Goal: Obtain resource: Download file/media

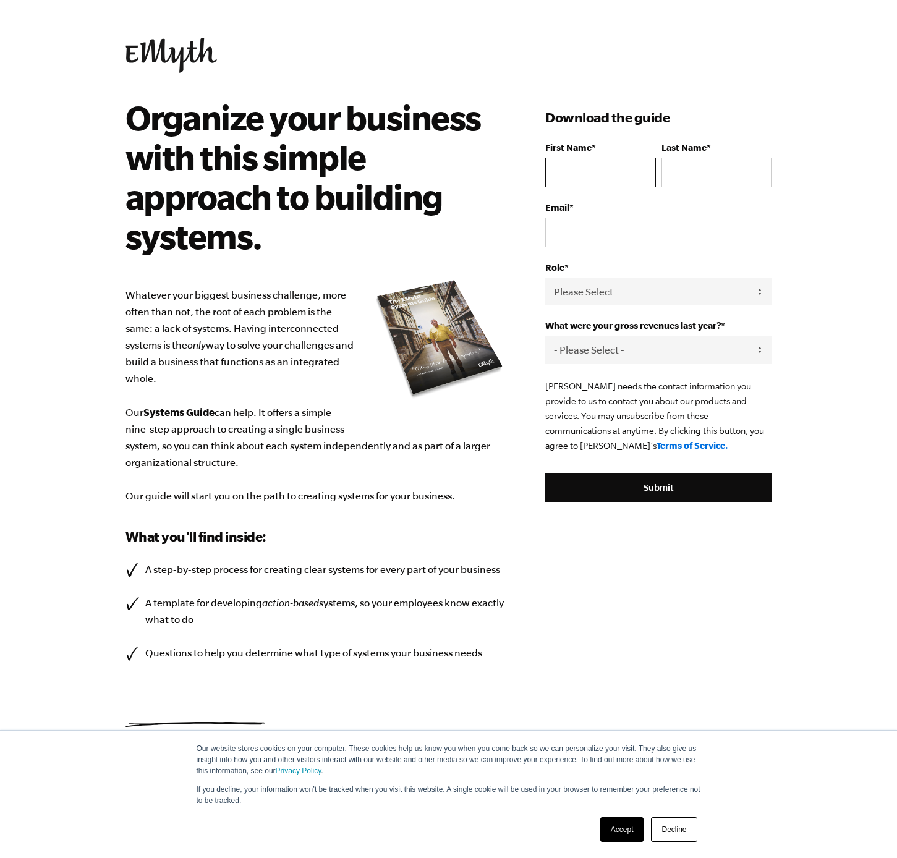
click at [594, 162] on input "First Name *" at bounding box center [600, 173] width 110 height 30
type input "[PERSON_NAME]"
type input "[EMAIL_ADDRESS][DOMAIN_NAME]"
click at [623, 296] on select "Please Select Owner Partner / Co-Owner Executive Employee / Other" at bounding box center [658, 292] width 226 height 28
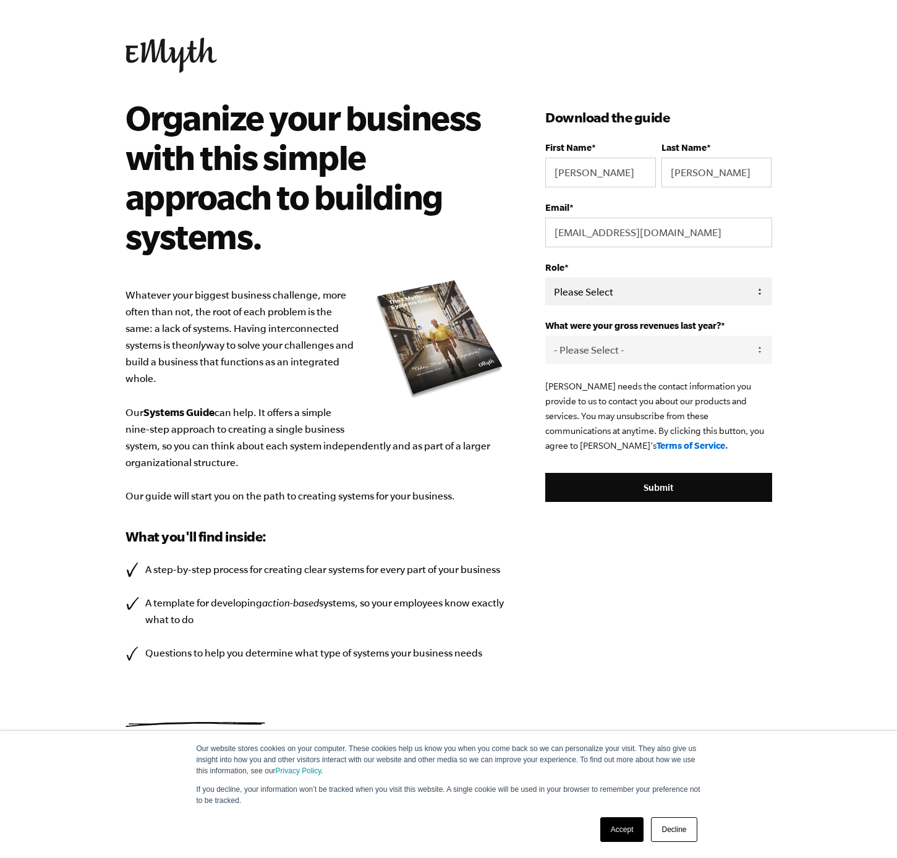
select select "Owner"
click at [545, 278] on select "Please Select Owner Partner / Co-Owner Executive Employee / Other" at bounding box center [658, 292] width 226 height 28
click at [614, 354] on select "- Please Select - 0-75K 76-150K 151-275K 276-500K 501-750K 751-1M 1-2.5M 2.5-5M…" at bounding box center [658, 350] width 226 height 28
select select "2.5-5M"
click at [545, 336] on select "- Please Select - 0-75K 76-150K 151-275K 276-500K 501-750K 751-1M 1-2.5M 2.5-5M…" at bounding box center [658, 350] width 226 height 28
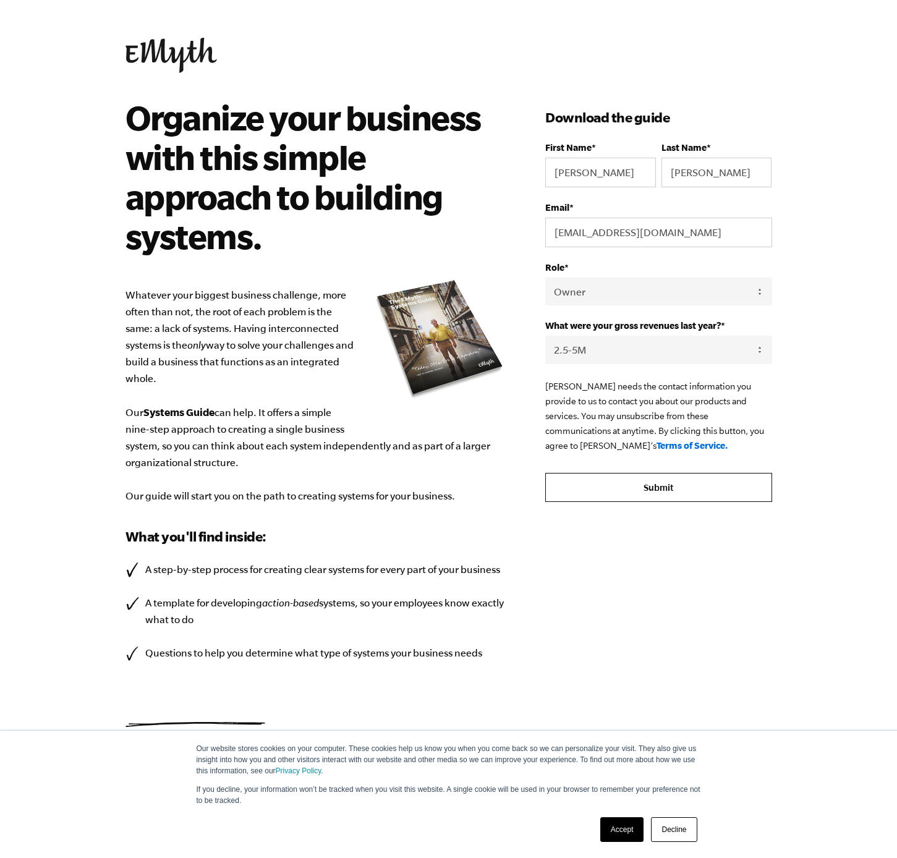
click at [608, 485] on input "Submit" at bounding box center [658, 488] width 226 height 30
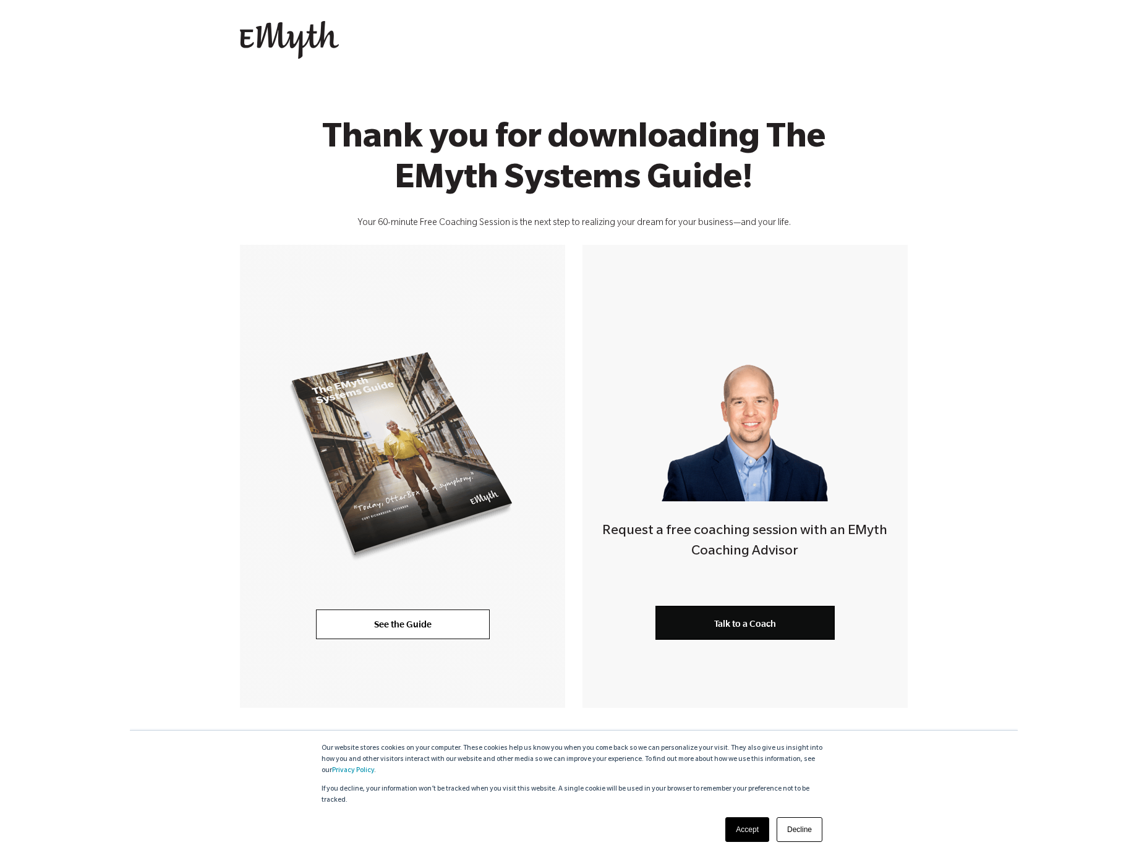
scroll to position [30, 0]
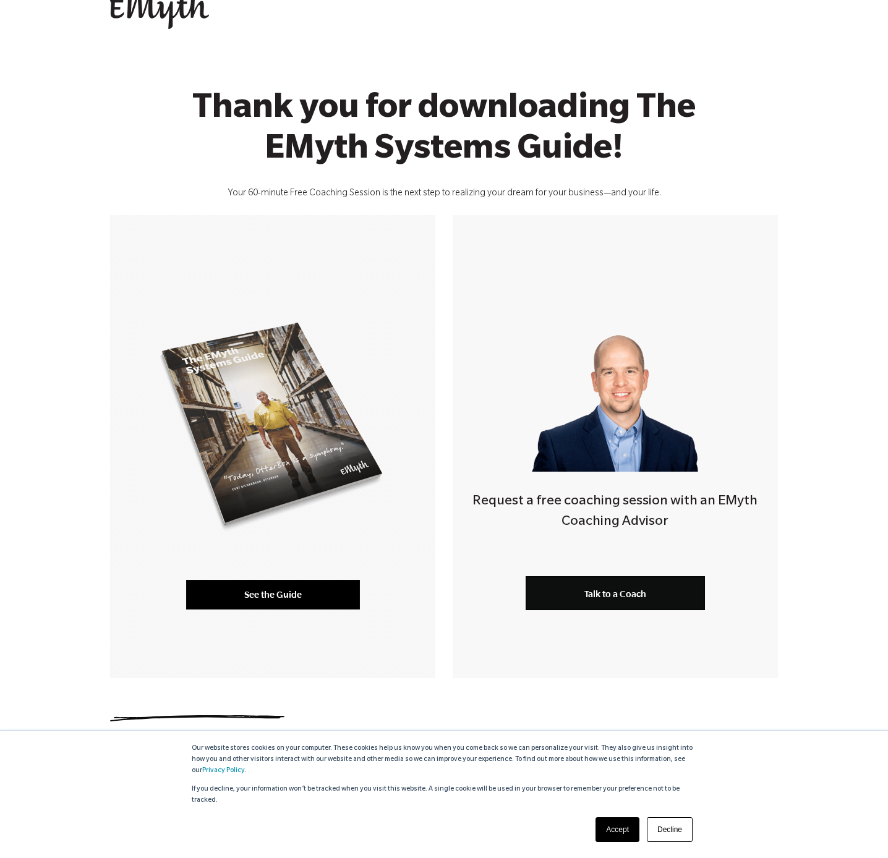
click at [269, 591] on link "See the Guide" at bounding box center [273, 595] width 174 height 30
